Goal: Download file/media

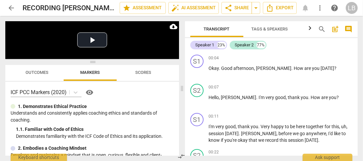
click at [269, 28] on span "Tags & Speakers" at bounding box center [270, 29] width 36 height 5
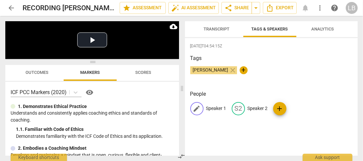
click at [210, 106] on p "Speaker 1" at bounding box center [216, 108] width 20 height 7
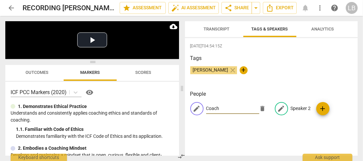
type input "Coach"
click at [291, 109] on p "Speaker 2" at bounding box center [301, 108] width 20 height 7
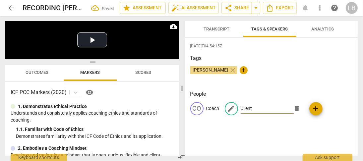
type input "Client"
click at [316, 87] on div "[DATE]T04:54:15Z Tags [PERSON_NAME] close + People CO Coach edit Client delete …" at bounding box center [271, 97] width 173 height 118
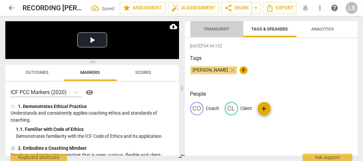
click at [216, 31] on span "Transcript" at bounding box center [217, 29] width 42 height 9
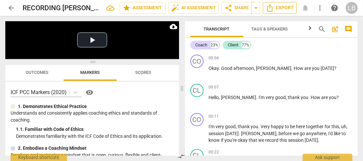
click at [280, 9] on span "Export" at bounding box center [280, 8] width 28 height 8
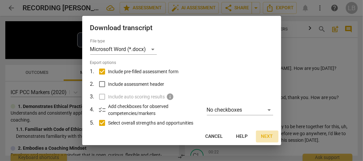
click at [270, 136] on span "Next" at bounding box center [267, 136] width 12 height 7
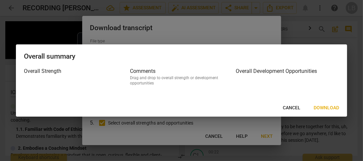
click at [330, 108] on span "Download" at bounding box center [327, 108] width 26 height 7
